Goal: Information Seeking & Learning: Learn about a topic

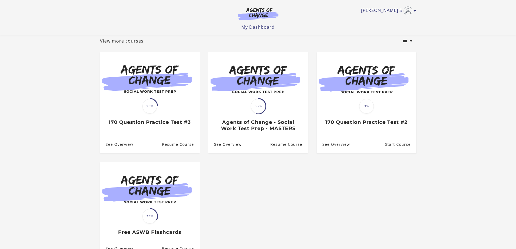
scroll to position [54, 0]
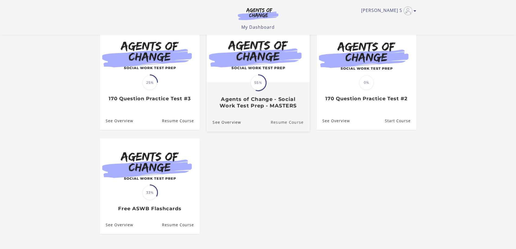
click at [283, 121] on link "Resume Course" at bounding box center [290, 122] width 39 height 18
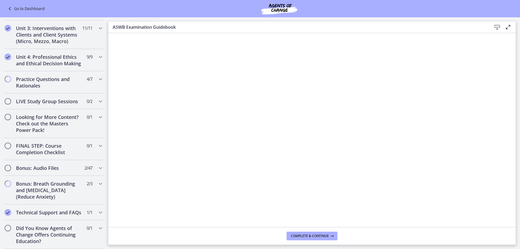
scroll to position [411, 0]
click at [97, 76] on icon "Chapters" at bounding box center [100, 79] width 6 height 6
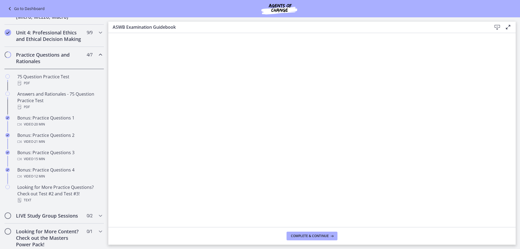
scroll to position [197, 0]
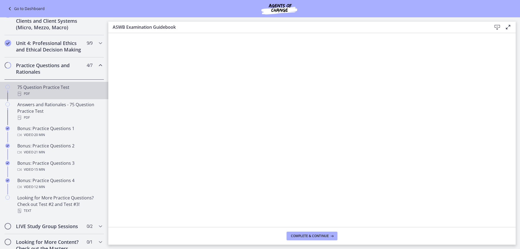
click at [47, 96] on div "75 Question Practice Test PDF" at bounding box center [59, 90] width 84 height 13
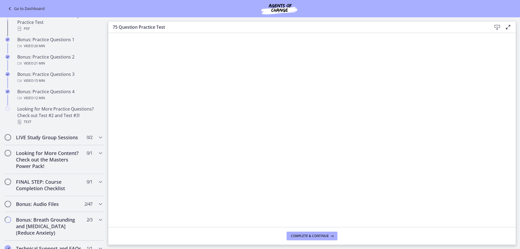
scroll to position [292, 0]
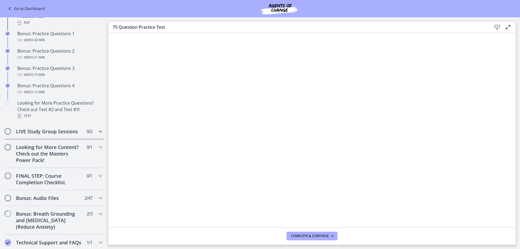
click at [97, 135] on icon "Chapters" at bounding box center [100, 131] width 6 height 6
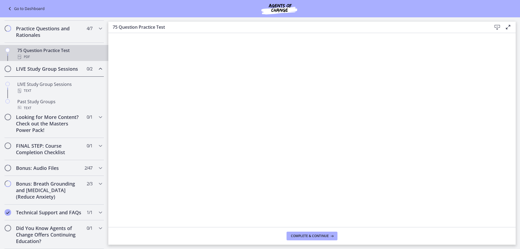
scroll to position [236, 0]
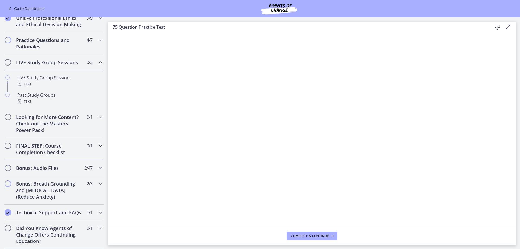
click at [97, 142] on icon "Chapters" at bounding box center [100, 145] width 6 height 6
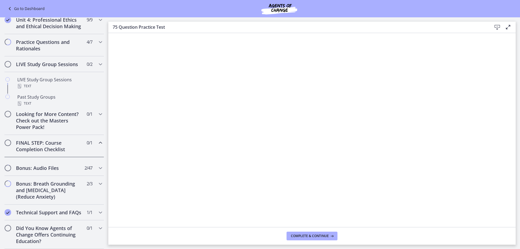
scroll to position [225, 0]
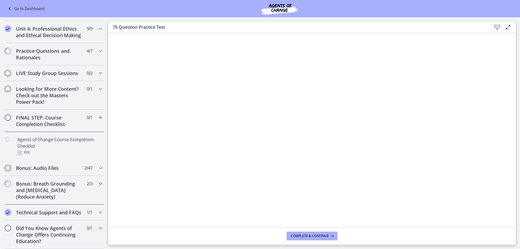
click at [97, 180] on icon "Chapters" at bounding box center [100, 183] width 6 height 6
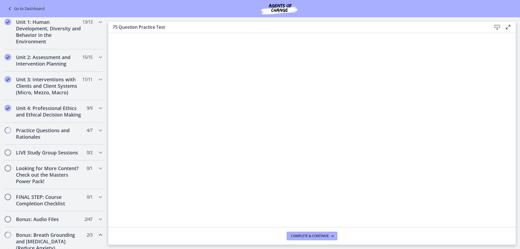
scroll to position [126, 0]
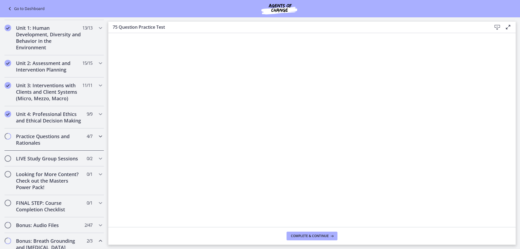
click at [97, 139] on icon "Chapters" at bounding box center [100, 136] width 6 height 6
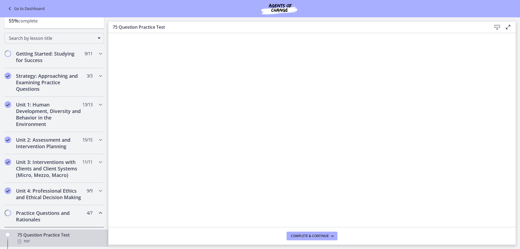
scroll to position [48, 0]
click at [97, 55] on icon "Chapters" at bounding box center [100, 55] width 6 height 6
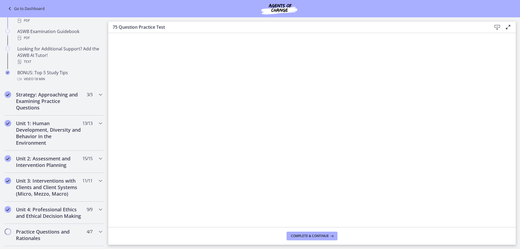
scroll to position [246, 0]
click at [97, 94] on icon "Chapters" at bounding box center [100, 93] width 6 height 6
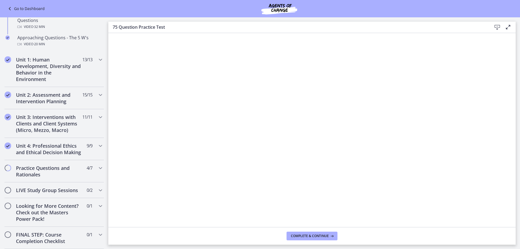
scroll to position [158, 0]
click at [97, 117] on icon "Chapters" at bounding box center [100, 116] width 6 height 6
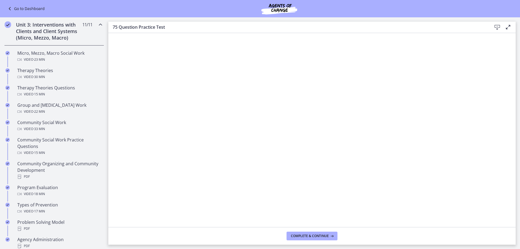
scroll to position [185, 0]
click at [97, 25] on icon "Chapters" at bounding box center [100, 26] width 6 height 6
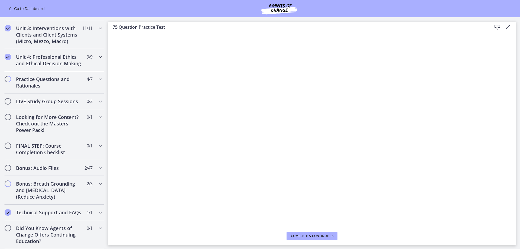
click at [97, 56] on icon "Chapters" at bounding box center [100, 57] width 6 height 6
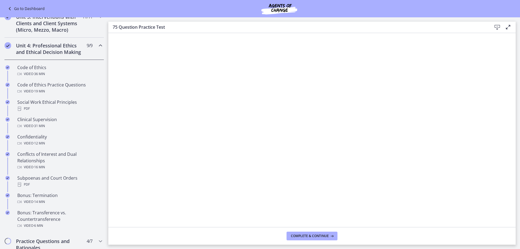
scroll to position [194, 0]
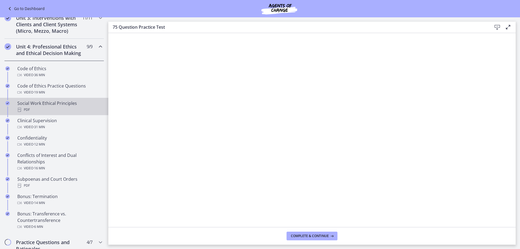
click at [42, 113] on div "PDF" at bounding box center [59, 109] width 84 height 6
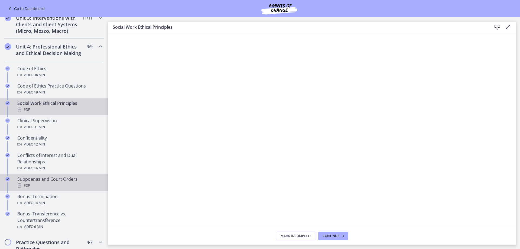
click at [45, 189] on div "PDF" at bounding box center [59, 185] width 84 height 6
